Goal: Task Accomplishment & Management: Use online tool/utility

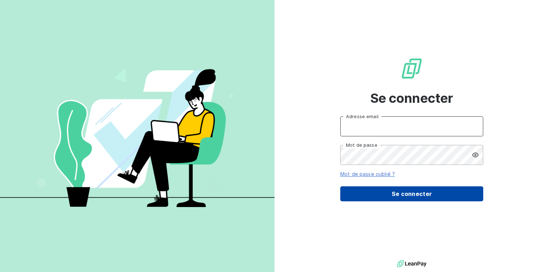
type input "[EMAIL_ADDRESS][DOMAIN_NAME]"
click at [397, 196] on button "Se connecter" at bounding box center [411, 193] width 143 height 15
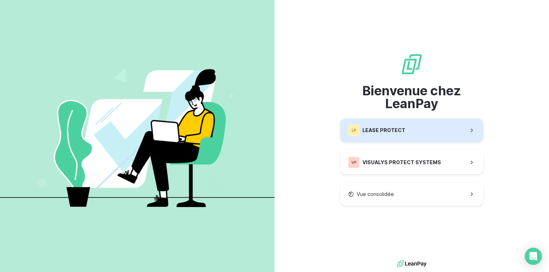
click at [409, 137] on button "LP LEASE PROTECT" at bounding box center [411, 131] width 143 height 24
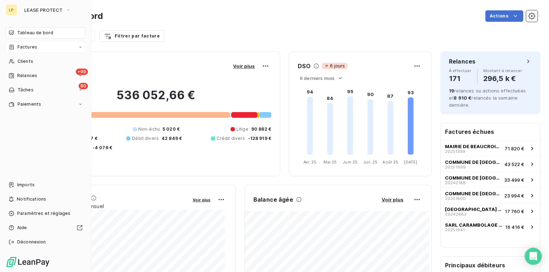
click at [24, 49] on span "Factures" at bounding box center [27, 47] width 20 height 6
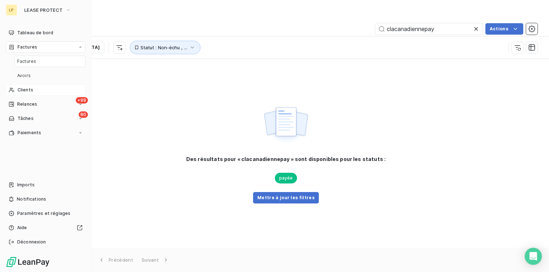
click at [28, 89] on span "Clients" at bounding box center [25, 90] width 16 height 6
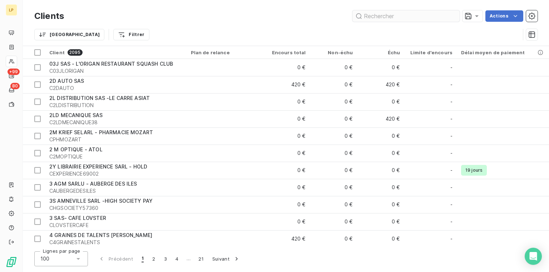
click at [397, 17] on input "text" at bounding box center [405, 15] width 107 height 11
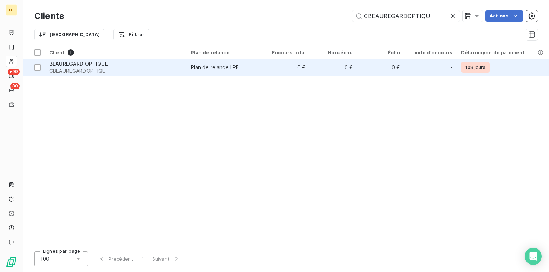
type input "CBEAUREGARDOPTIQU"
click at [59, 62] on span "BEAUREGARD OPTIQUE" at bounding box center [78, 64] width 59 height 6
